Goal: Transaction & Acquisition: Purchase product/service

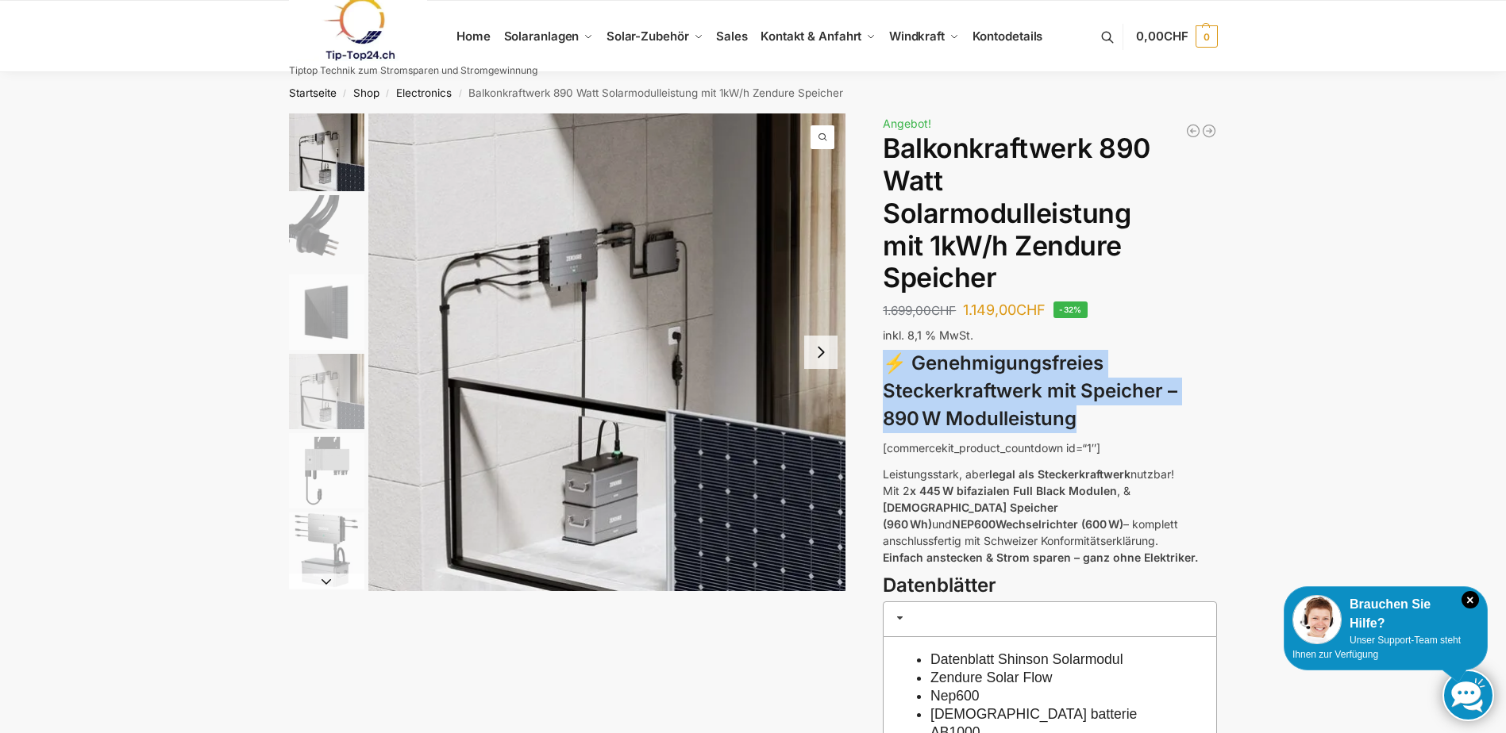
drag, startPoint x: 1089, startPoint y: 422, endPoint x: 894, endPoint y: 363, distance: 203.9
click at [894, 363] on h3 "⚡ Genehmigungsfreies Steckerkraftwerk mit Speicher – 890 W Modulleistung" at bounding box center [1050, 391] width 334 height 83
drag, startPoint x: 890, startPoint y: 363, endPoint x: 1125, endPoint y: 424, distance: 241.8
click at [1125, 424] on h3 "⚡ Genehmigungsfreies Steckerkraftwerk mit Speicher – 890 W Modulleistung" at bounding box center [1050, 391] width 334 height 83
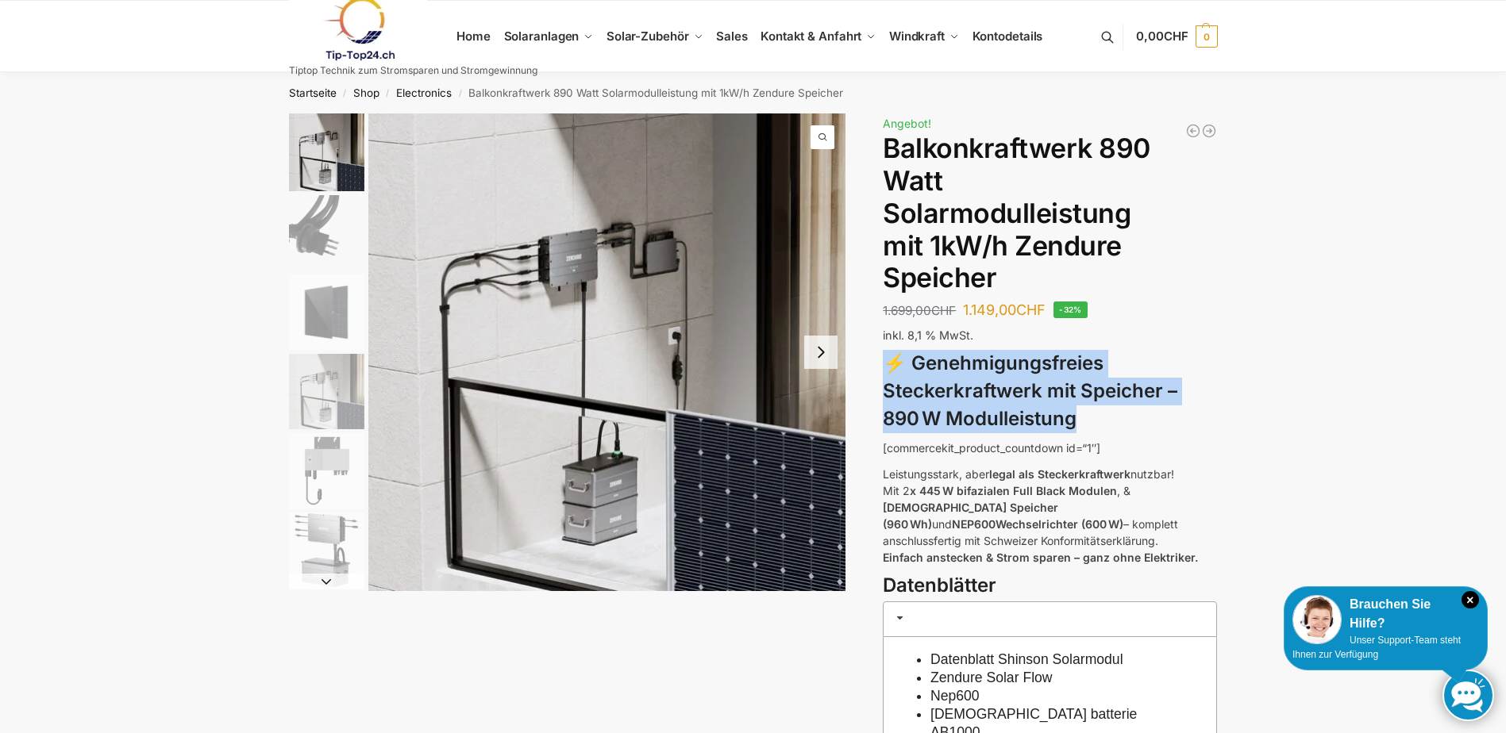
click at [1125, 424] on h3 "⚡ Genehmigungsfreies Steckerkraftwerk mit Speicher – 890 W Modulleistung" at bounding box center [1050, 391] width 334 height 83
drag, startPoint x: 1086, startPoint y: 421, endPoint x: 890, endPoint y: 363, distance: 203.7
click at [890, 363] on h3 "⚡ Genehmigungsfreies Steckerkraftwerk mit Speicher – 890 W Modulleistung" at bounding box center [1050, 391] width 334 height 83
drag, startPoint x: 890, startPoint y: 363, endPoint x: 1067, endPoint y: 409, distance: 182.7
click at [1067, 409] on h3 "⚡ Genehmigungsfreies Steckerkraftwerk mit Speicher – 890 W Modulleistung" at bounding box center [1050, 391] width 334 height 83
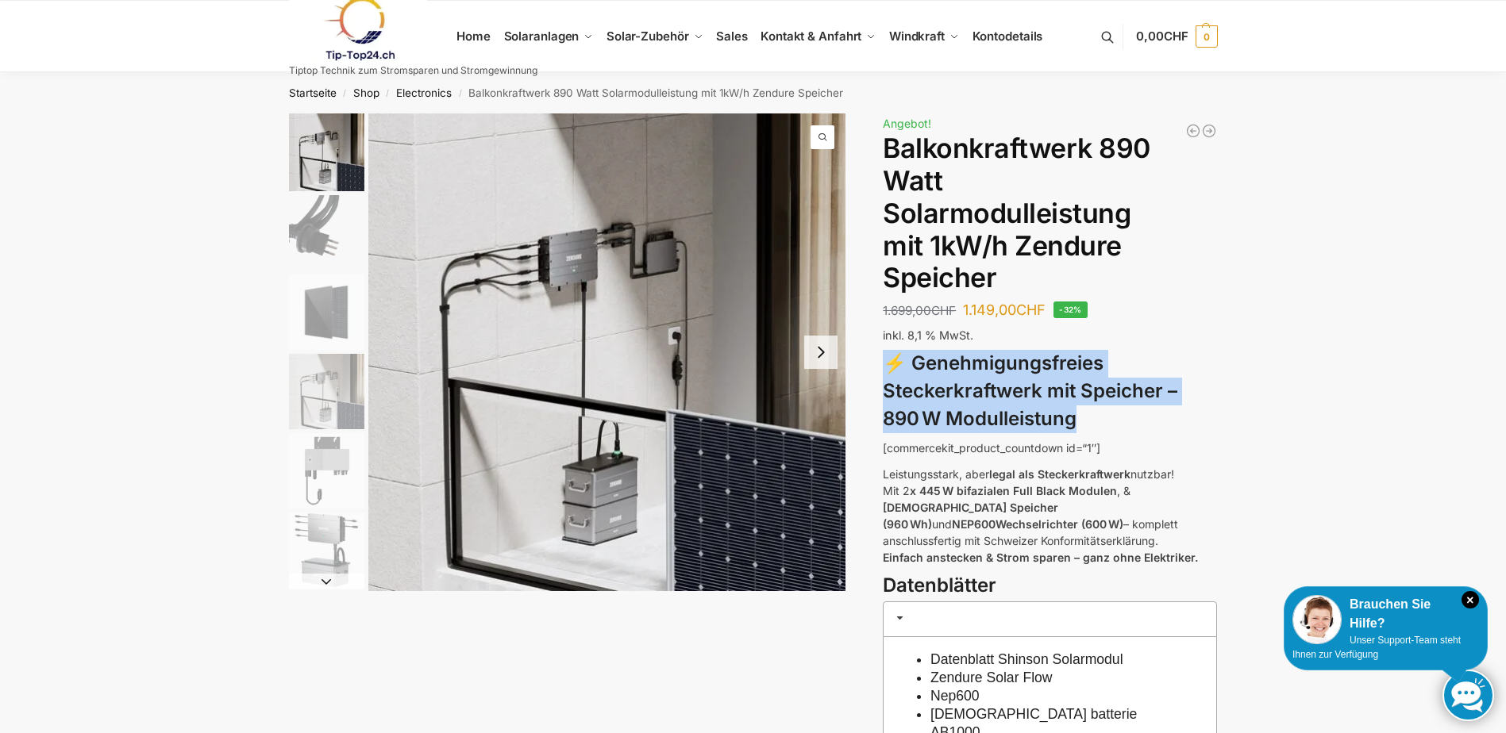
click at [1049, 408] on h3 "⚡ Genehmigungsfreies Steckerkraftwerk mit Speicher – 890 W Modulleistung" at bounding box center [1050, 391] width 334 height 83
